Goal: Task Accomplishment & Management: Use online tool/utility

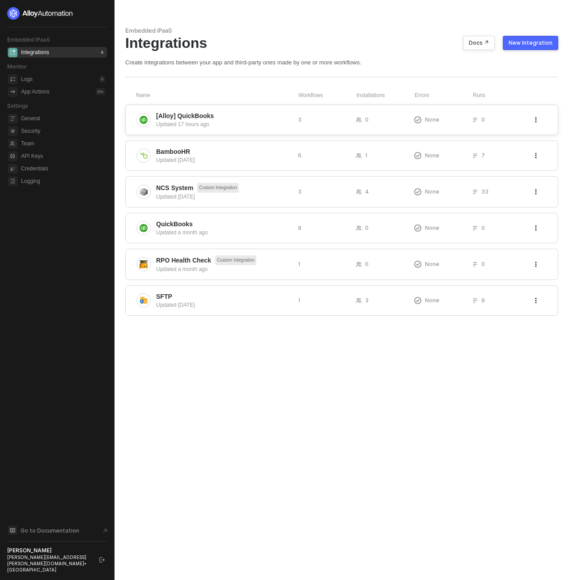
click at [207, 131] on div "[Alloy] QuickBooks Updated 17 hours ago 3 0 None 0" at bounding box center [341, 120] width 433 height 30
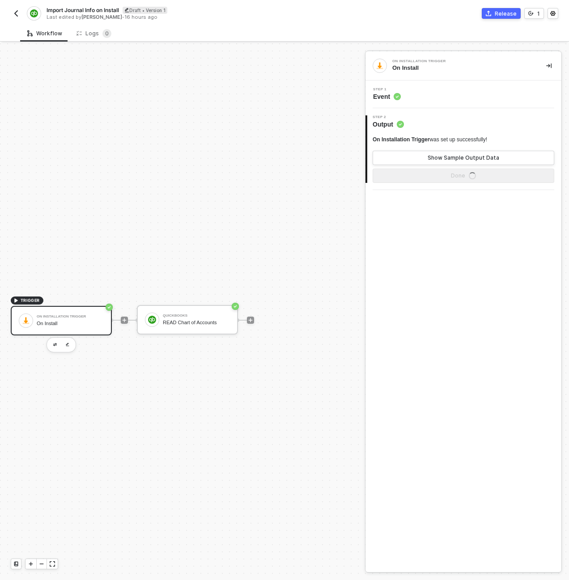
scroll to position [17, 0]
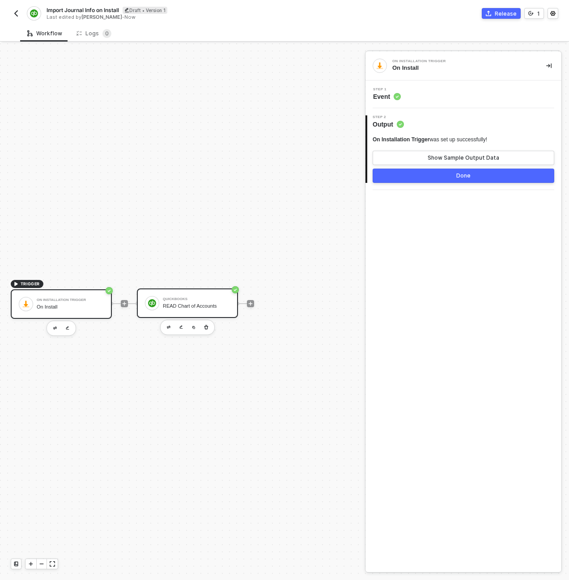
click at [180, 304] on div "READ Chart of Accounts" at bounding box center [196, 306] width 67 height 6
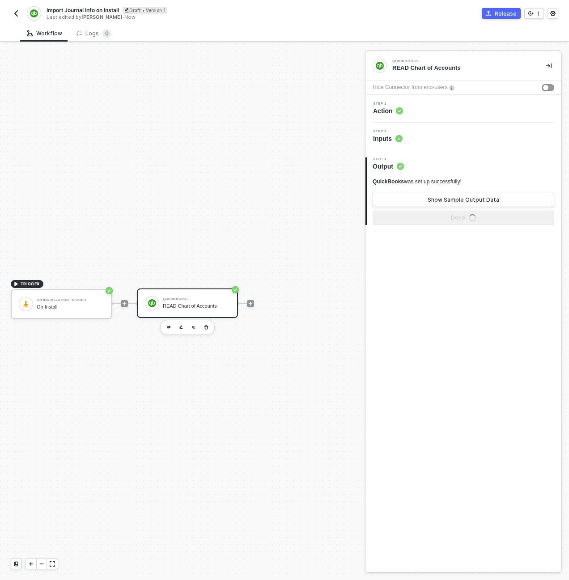
click at [407, 136] on div "Step 2 Inputs" at bounding box center [465, 136] width 194 height 13
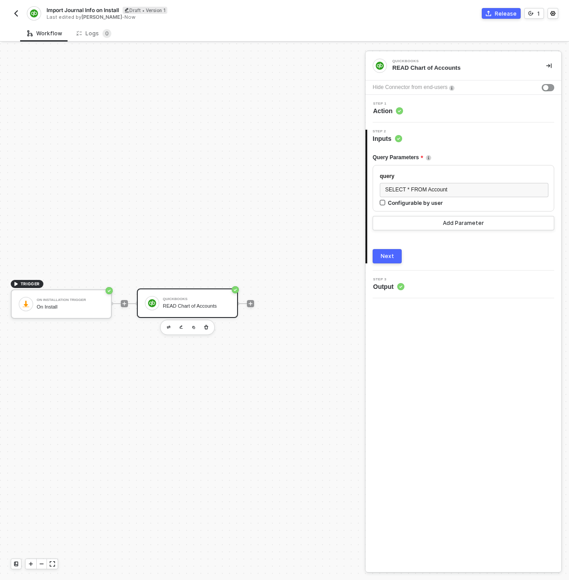
click at [392, 254] on div "Next" at bounding box center [387, 256] width 13 height 7
click at [424, 112] on div "Step 1 Action" at bounding box center [465, 108] width 194 height 13
click at [391, 281] on span "Step 3" at bounding box center [388, 280] width 31 height 4
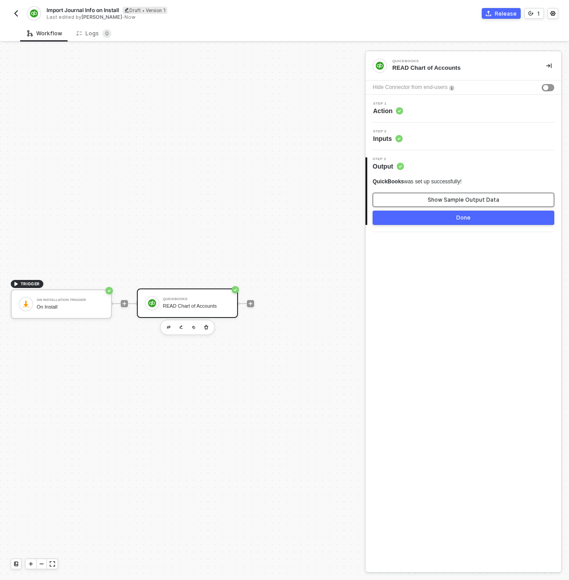
click at [427, 202] on button "Show Sample Output Data" at bounding box center [464, 200] width 182 height 14
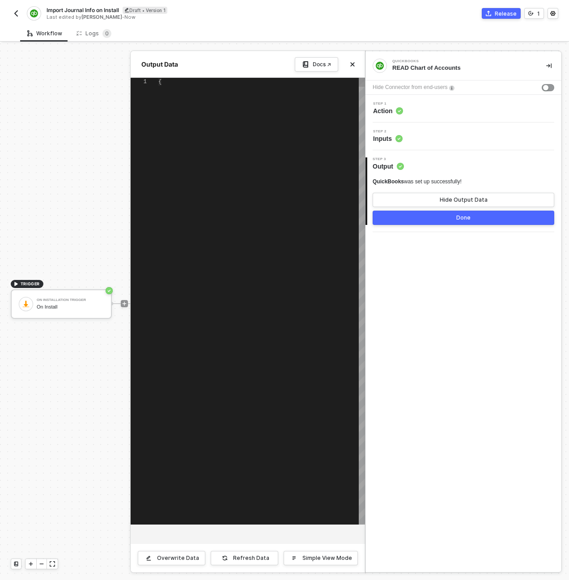
type textarea "{ "data": { "QueryResponse": { "Account": [ { "Name": "Accounts Payable (A/P)",…"
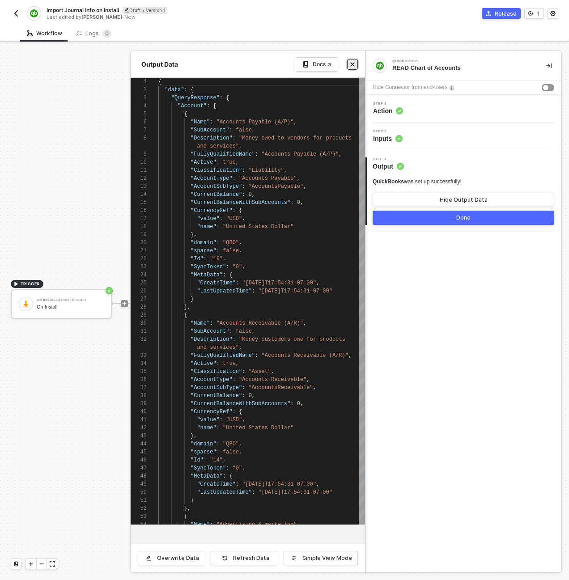
click at [356, 63] on button "Close" at bounding box center [352, 64] width 11 height 11
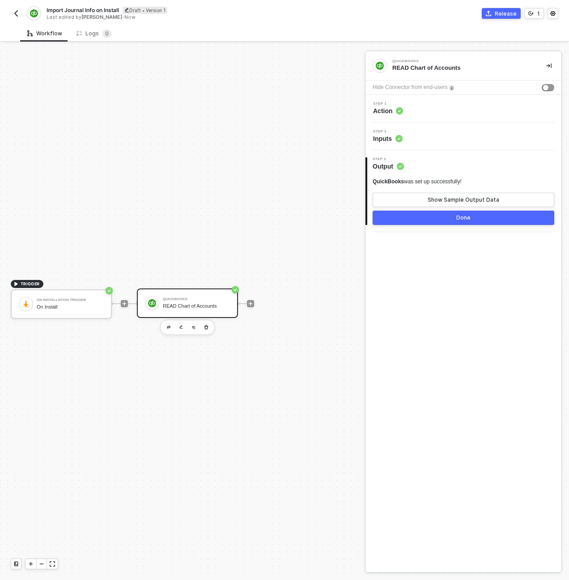
click at [424, 105] on div "Step 1 Action" at bounding box center [465, 108] width 194 height 13
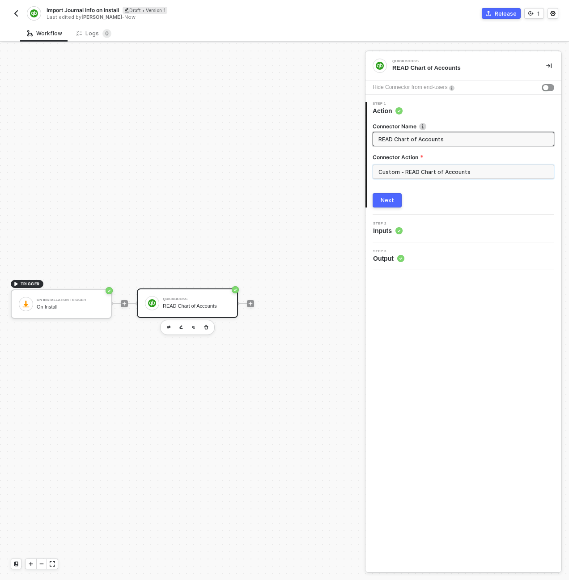
click at [425, 176] on input "Custom - READ Chart of Accounts" at bounding box center [464, 172] width 182 height 14
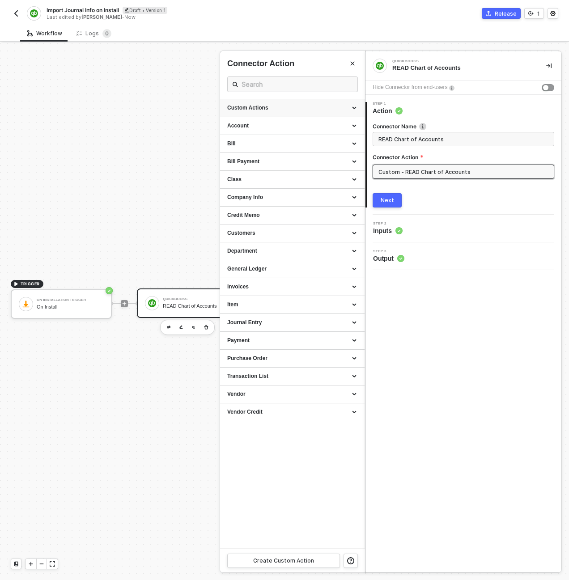
click at [356, 108] on div "Custom Actions" at bounding box center [292, 108] width 130 height 8
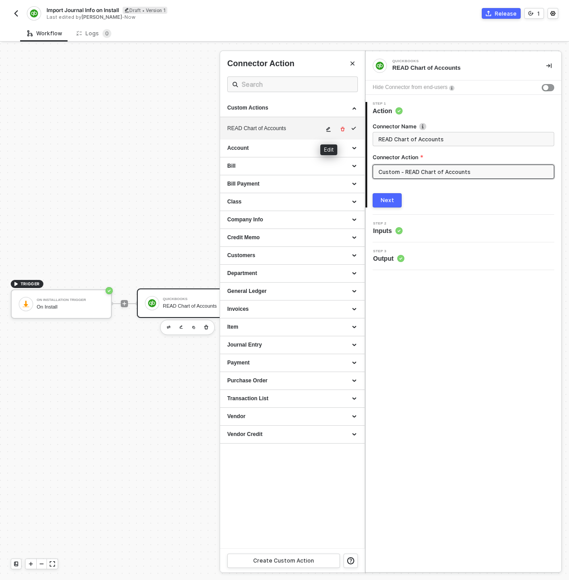
click at [331, 128] on span "icon-edit" at bounding box center [329, 129] width 6 height 5
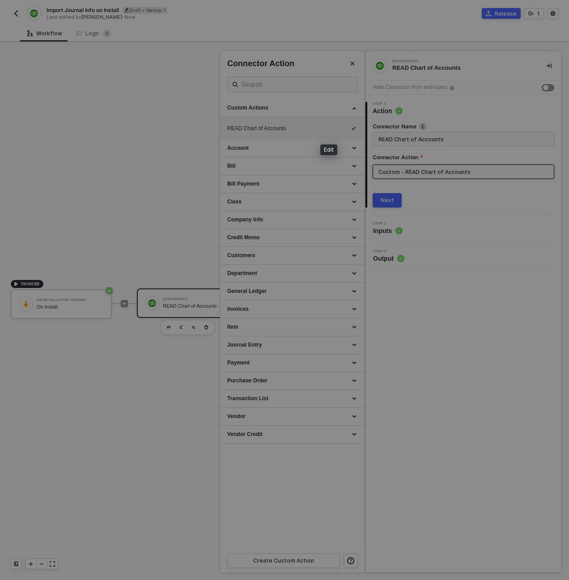
scroll to position [81, 0]
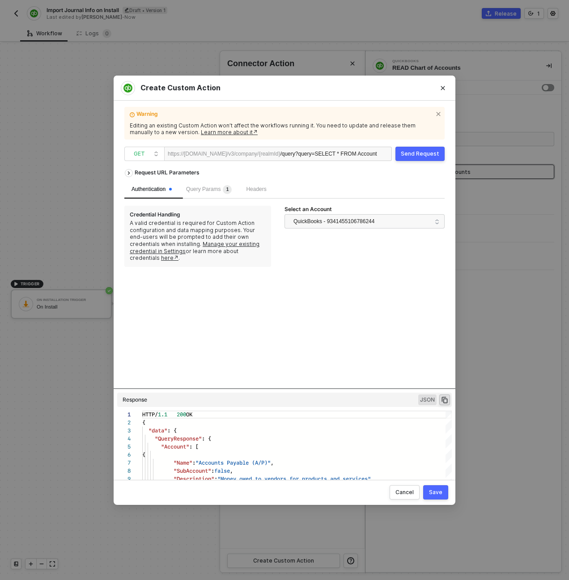
click at [318, 155] on span "?query=SELECT * FROM Account" at bounding box center [336, 154] width 82 height 6
click at [263, 186] on span "Headers" at bounding box center [256, 189] width 20 height 6
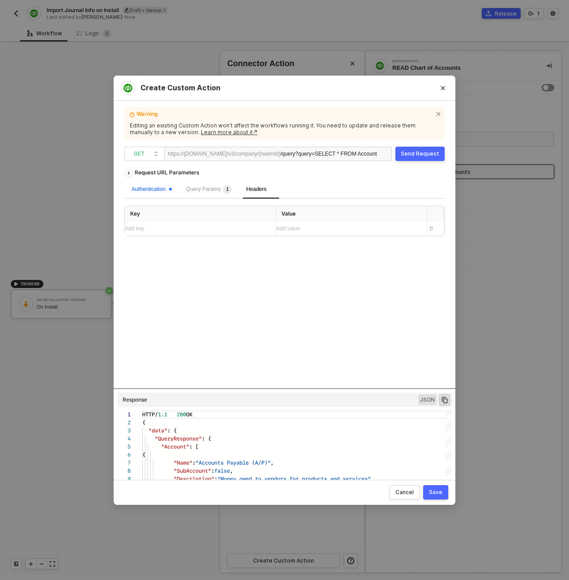
click at [145, 192] on div "Authentication" at bounding box center [151, 189] width 40 height 8
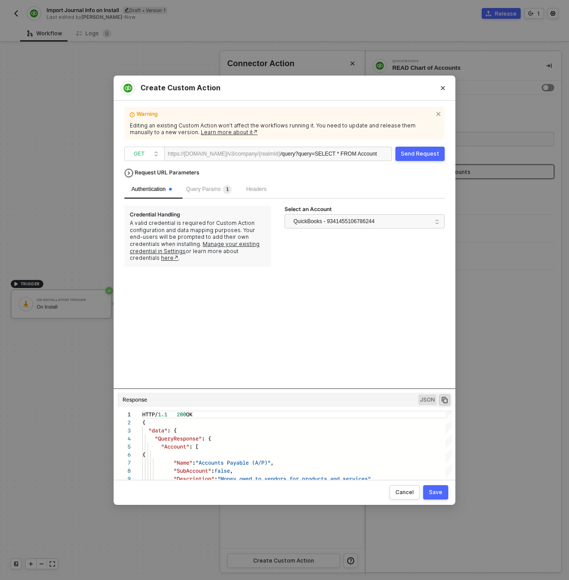
click at [151, 171] on div "Request URL Parameters" at bounding box center [167, 173] width 74 height 16
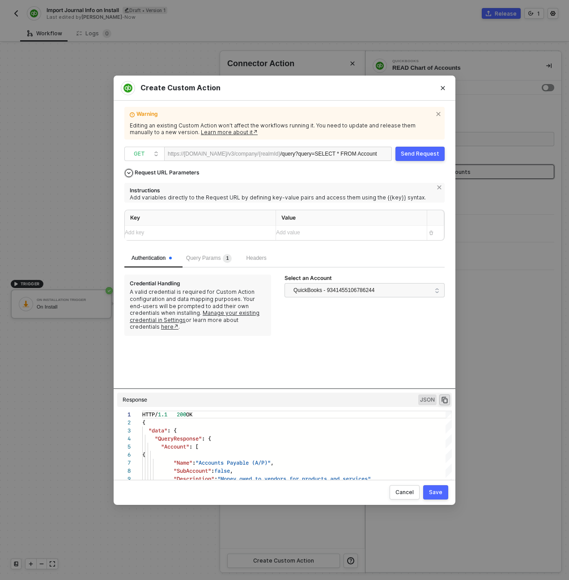
click at [155, 172] on div "Request URL Parameters" at bounding box center [167, 173] width 74 height 16
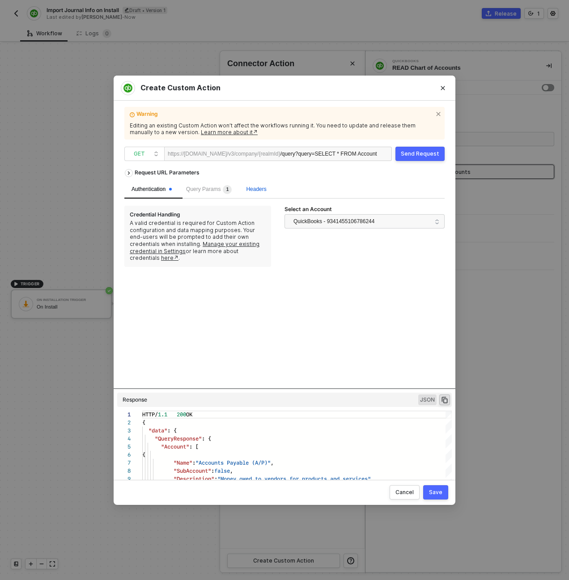
click at [265, 191] on span "Headers" at bounding box center [256, 189] width 20 height 6
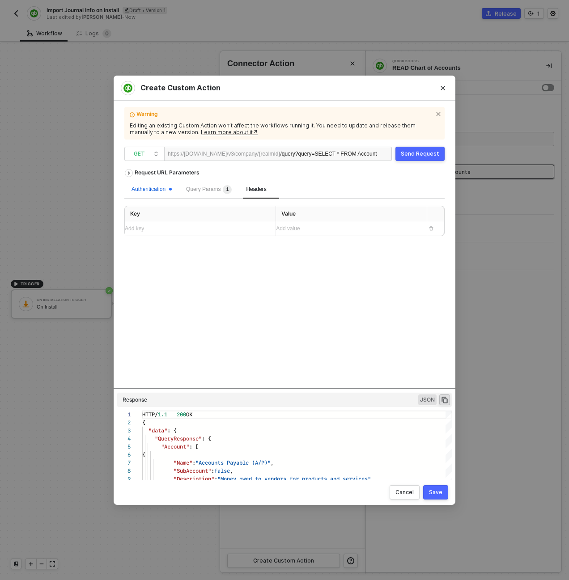
click at [165, 187] on div "Authentication" at bounding box center [151, 189] width 40 height 8
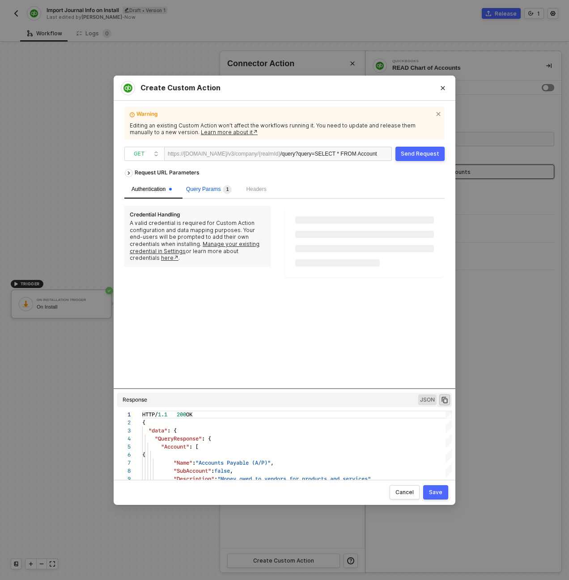
click at [215, 190] on span "Query Params 1" at bounding box center [209, 189] width 46 height 6
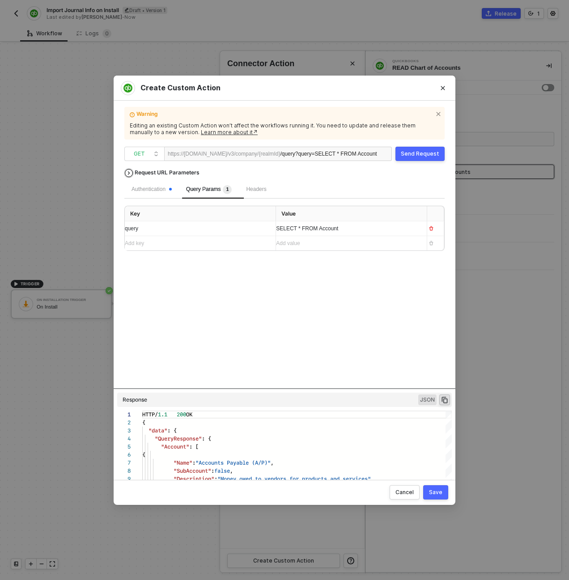
click at [168, 173] on div "Request URL Parameters" at bounding box center [167, 173] width 74 height 16
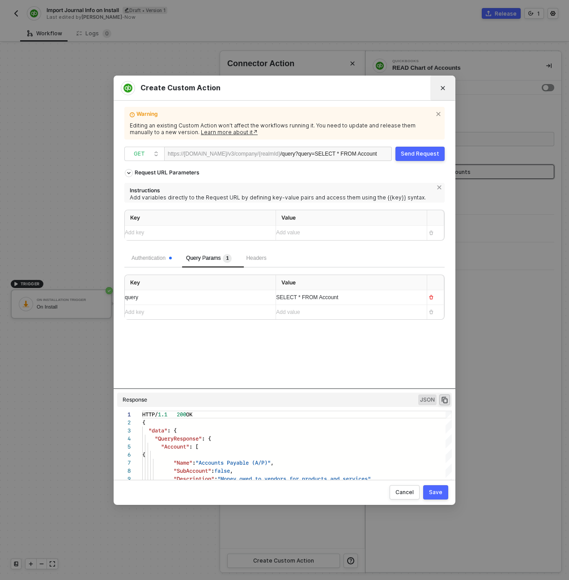
click at [445, 86] on button "Close" at bounding box center [443, 88] width 14 height 14
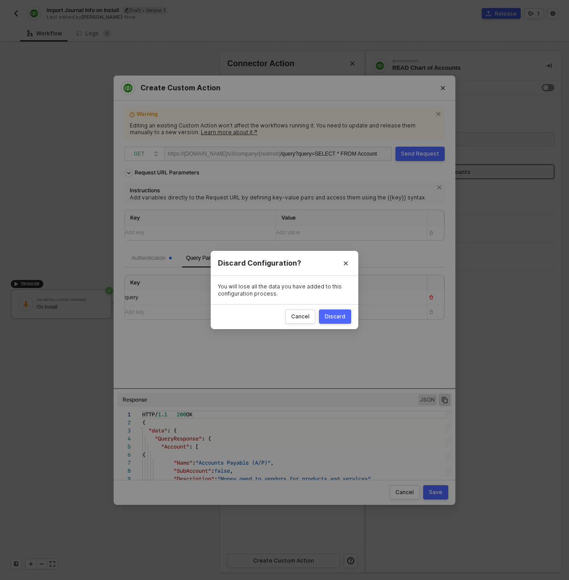
drag, startPoint x: 341, startPoint y: 312, endPoint x: 339, endPoint y: 328, distance: 15.8
click at [341, 312] on button "Discard" at bounding box center [335, 316] width 32 height 14
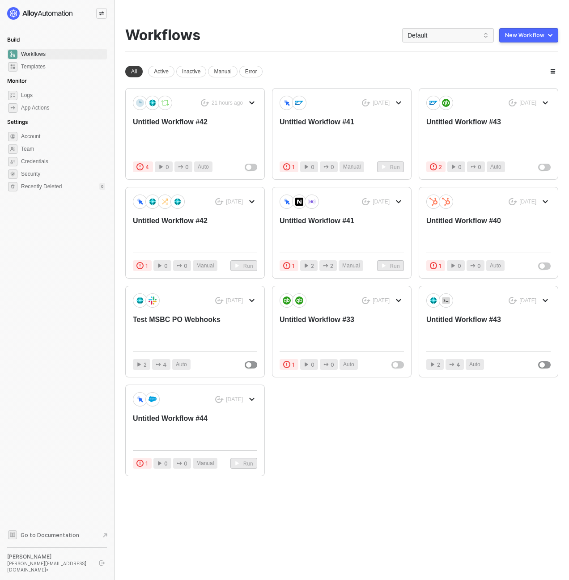
click at [98, 13] on div at bounding box center [101, 13] width 11 height 11
